Goal: Information Seeking & Learning: Learn about a topic

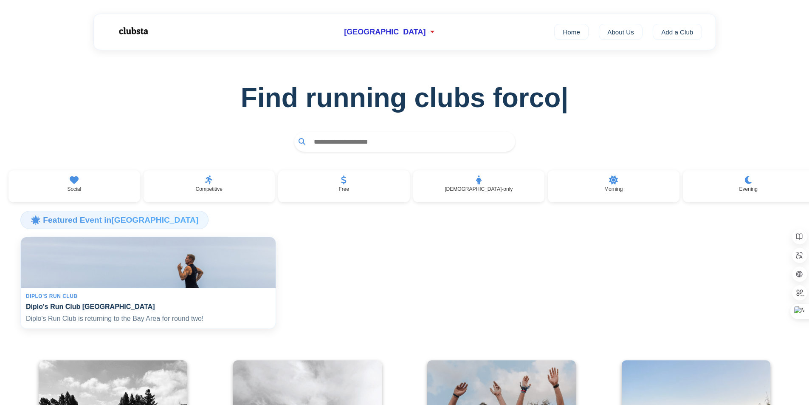
click at [136, 311] on h4 "Diplo's Run Club [GEOGRAPHIC_DATA]" at bounding box center [148, 306] width 245 height 8
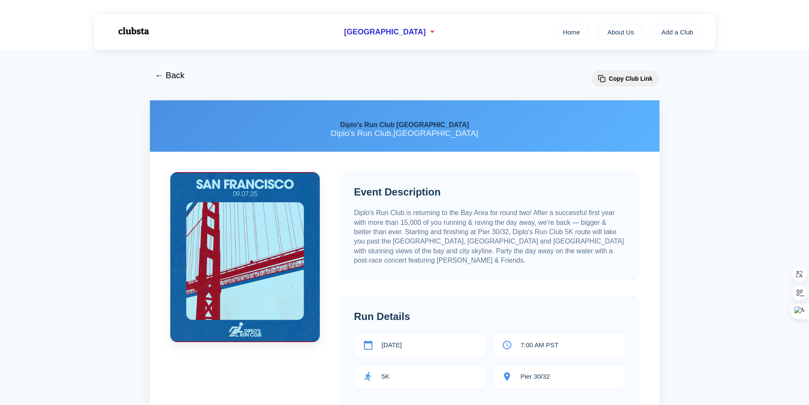
click at [149, 32] on img at bounding box center [133, 31] width 54 height 23
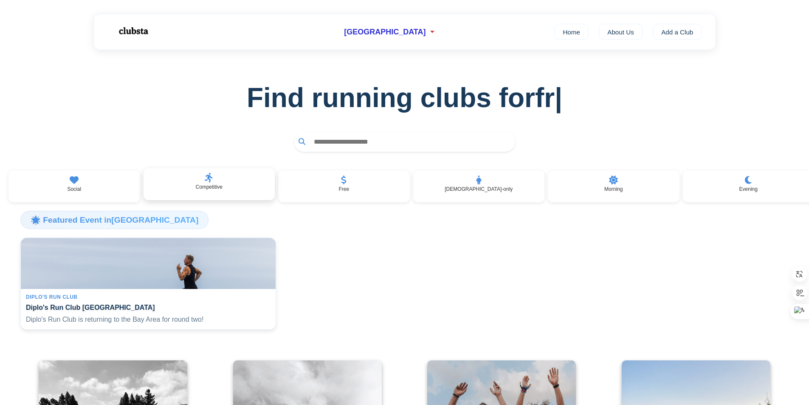
click at [237, 192] on div "Competitive" at bounding box center [210, 184] width 132 height 32
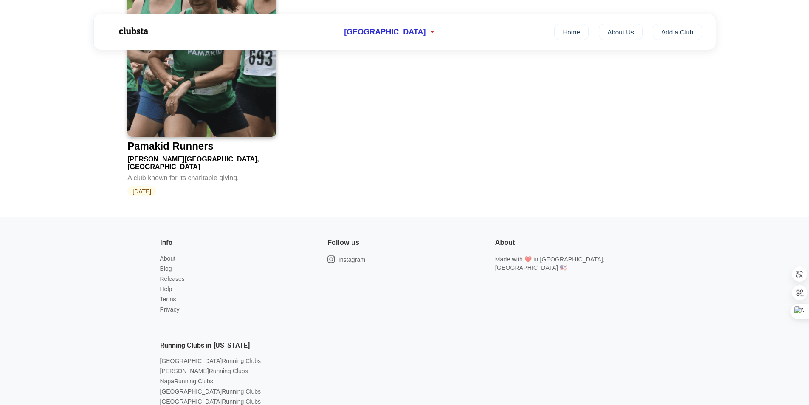
scroll to position [510, 0]
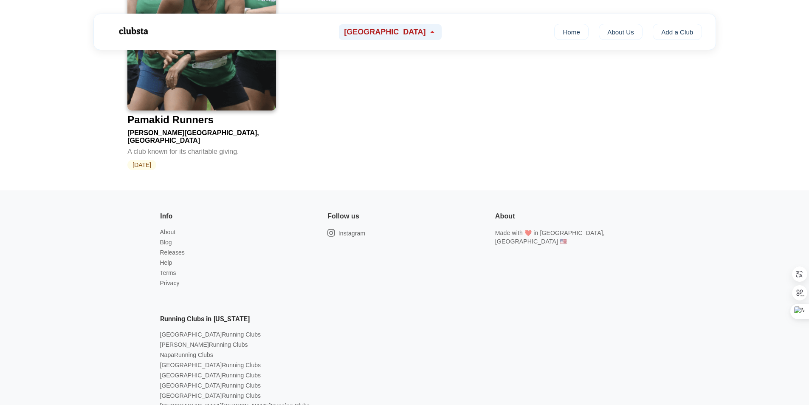
click at [375, 31] on span "[GEOGRAPHIC_DATA]" at bounding box center [385, 32] width 82 height 9
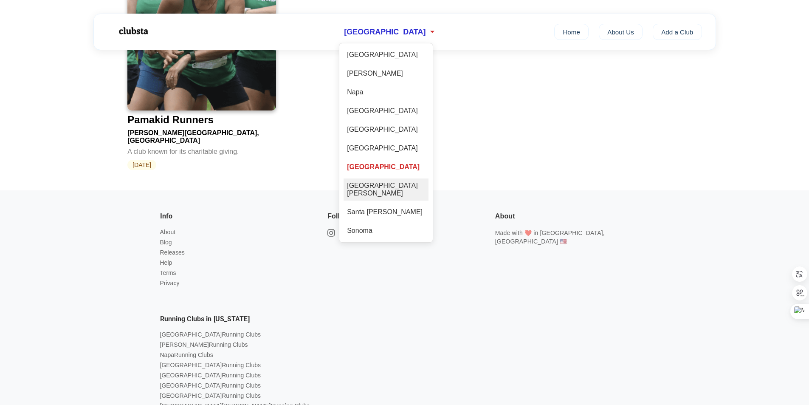
click at [377, 201] on div "[GEOGRAPHIC_DATA][PERSON_NAME]" at bounding box center [386, 189] width 85 height 22
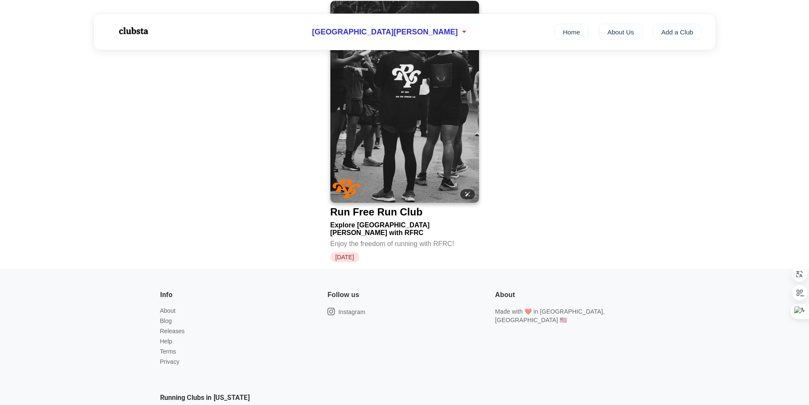
scroll to position [212, 0]
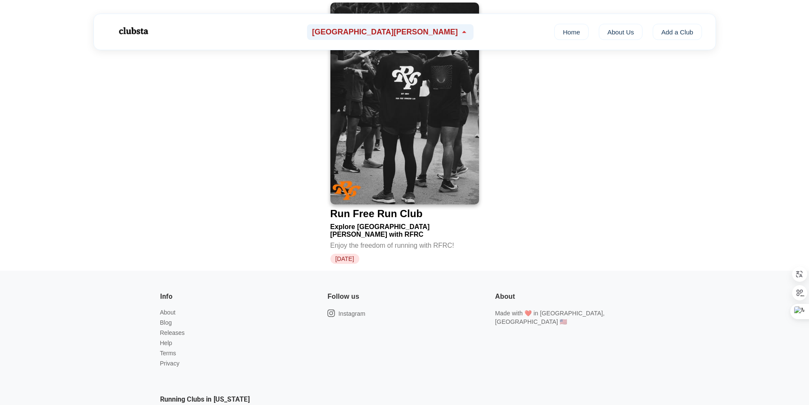
click at [376, 33] on span "[GEOGRAPHIC_DATA][PERSON_NAME]" at bounding box center [385, 32] width 146 height 9
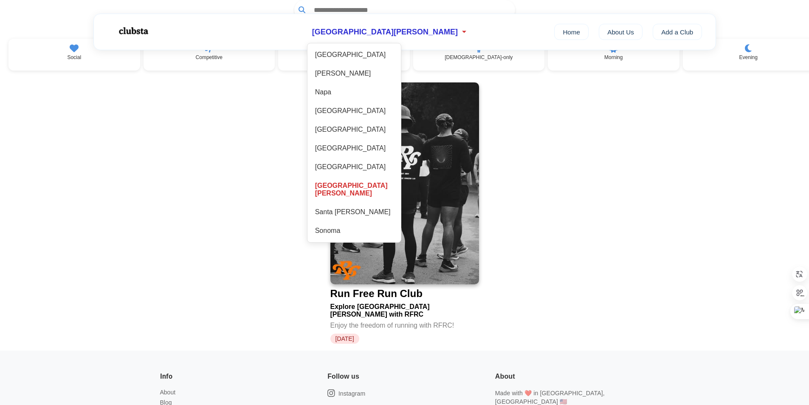
scroll to position [127, 0]
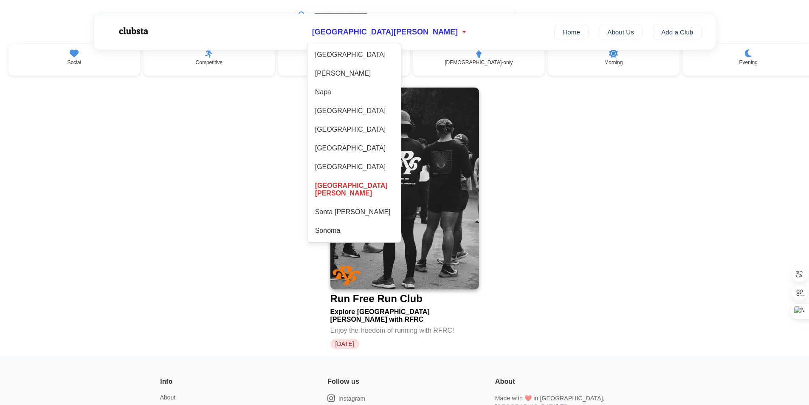
click at [374, 66] on div "[GEOGRAPHIC_DATA] [GEOGRAPHIC_DATA] [GEOGRAPHIC_DATA] [GEOGRAPHIC_DATA] [GEOGRA…" at bounding box center [354, 143] width 85 height 190
click at [374, 62] on div "[GEOGRAPHIC_DATA]" at bounding box center [354, 55] width 85 height 14
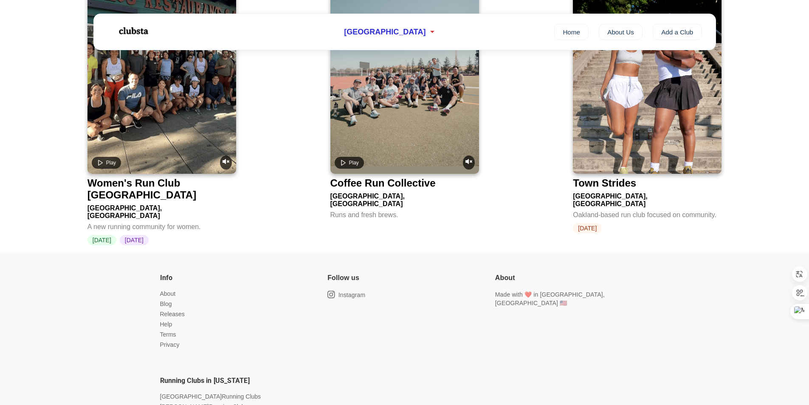
scroll to position [254, 0]
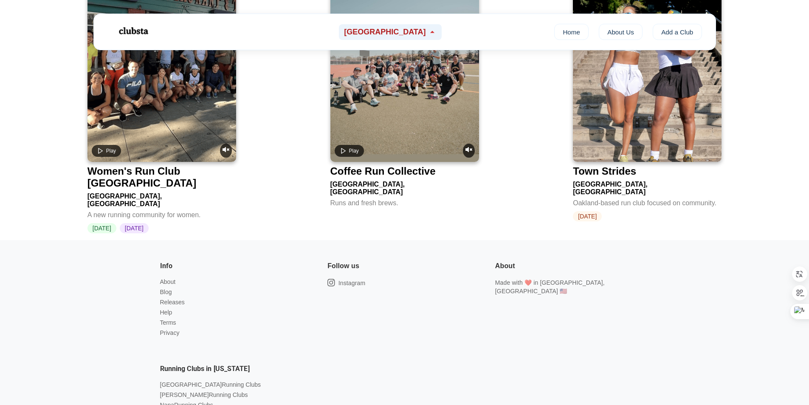
click at [390, 28] on span "[GEOGRAPHIC_DATA]" at bounding box center [385, 32] width 82 height 9
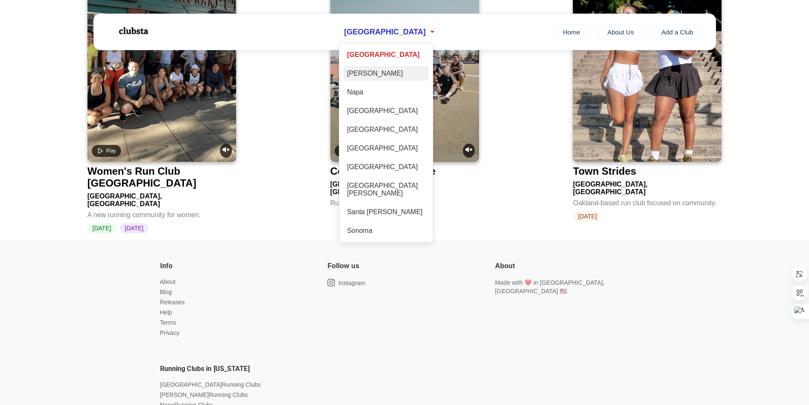
click at [382, 80] on div "[PERSON_NAME]" at bounding box center [386, 73] width 85 height 14
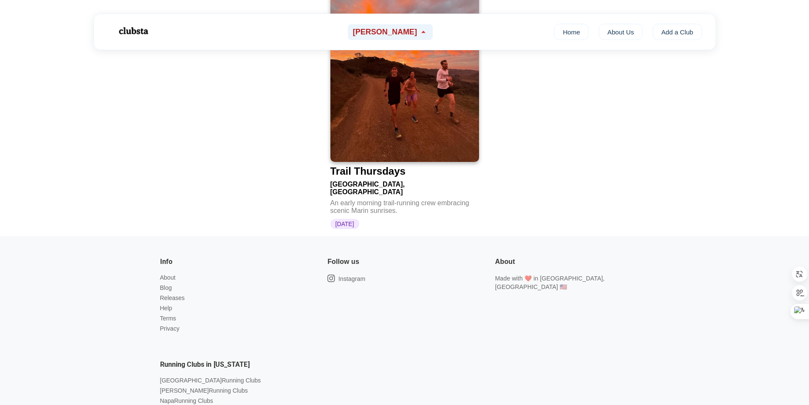
click at [387, 39] on div "[PERSON_NAME]" at bounding box center [390, 32] width 85 height 16
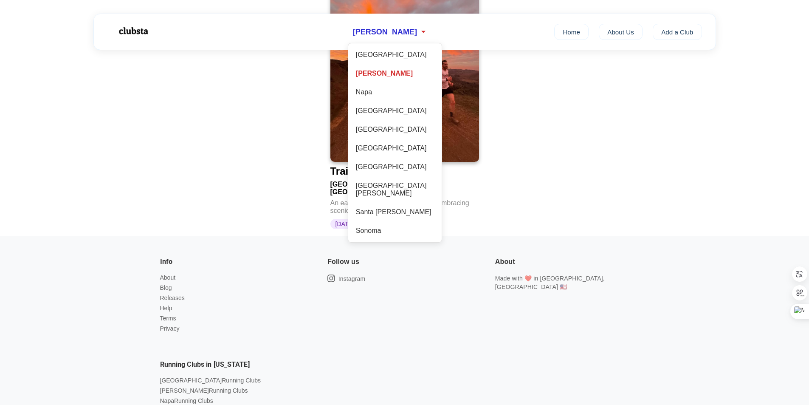
click at [376, 111] on div "[GEOGRAPHIC_DATA] [GEOGRAPHIC_DATA] [GEOGRAPHIC_DATA] [GEOGRAPHIC_DATA] [GEOGRA…" at bounding box center [395, 143] width 85 height 190
click at [377, 99] on div "Napa" at bounding box center [395, 92] width 85 height 14
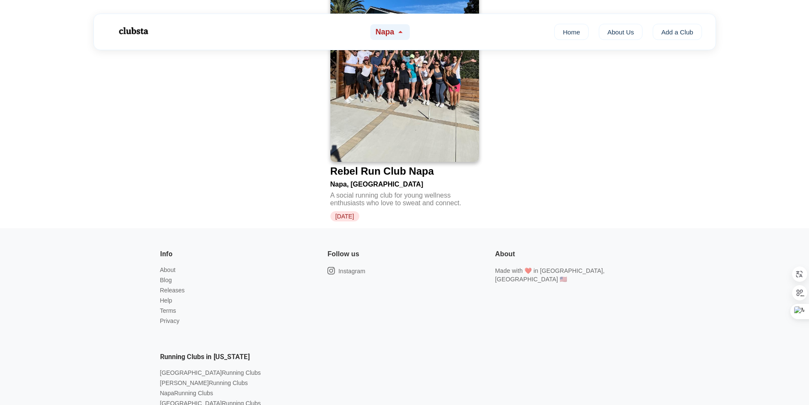
click at [394, 27] on div "Napa" at bounding box center [390, 32] width 40 height 16
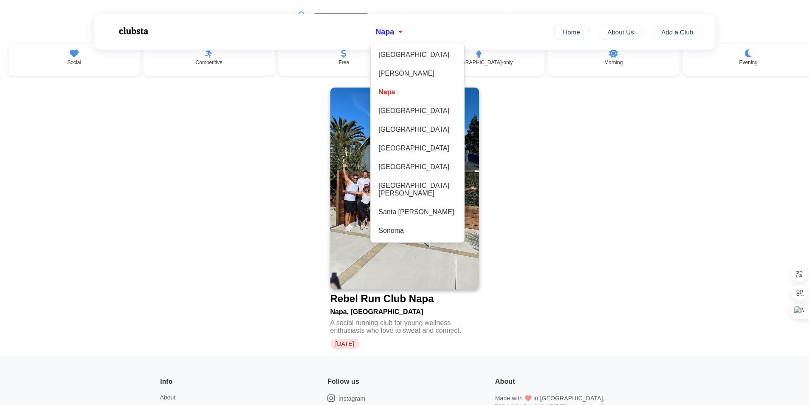
scroll to position [510, 0]
